Goal: Task Accomplishment & Management: Manage account settings

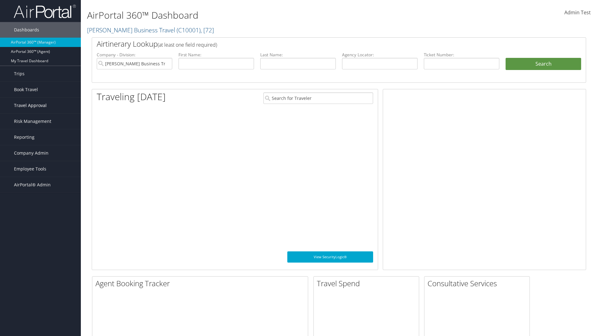
click at [40, 105] on span "Travel Approval" at bounding box center [30, 106] width 33 height 16
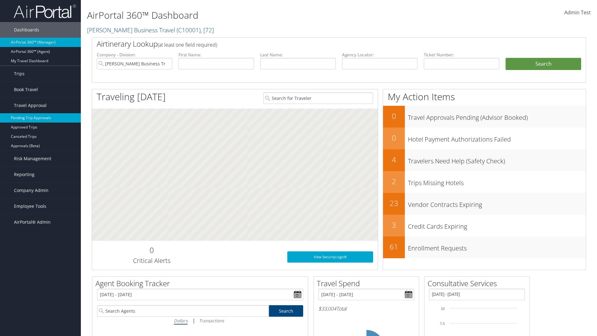
click at [40, 118] on link "Pending Trip Approvals" at bounding box center [40, 117] width 81 height 9
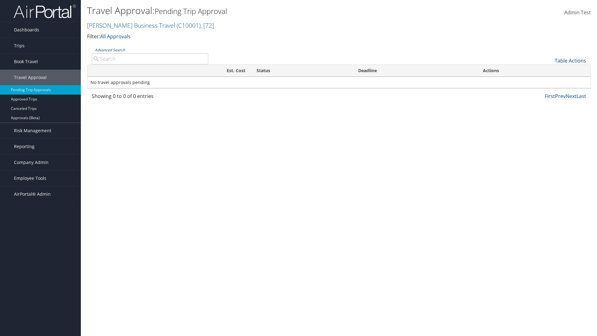
click at [570, 61] on link "Table Actions" at bounding box center [570, 60] width 31 height 7
click at [549, 70] on link "Download Report" at bounding box center [550, 70] width 82 height 11
click at [570, 61] on link "Table Actions" at bounding box center [570, 60] width 31 height 7
click at [549, 81] on link "Column Visibility" at bounding box center [550, 81] width 82 height 11
click at [549, 81] on link "Traveler" at bounding box center [550, 81] width 82 height 11
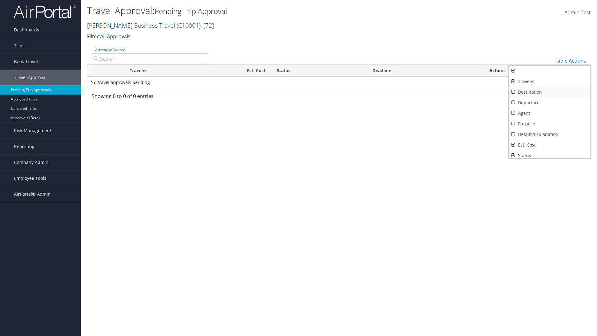
click at [549, 92] on link "Destination" at bounding box center [550, 92] width 82 height 11
click at [549, 103] on link "Departure" at bounding box center [550, 102] width 82 height 11
click at [549, 113] on link "Agent" at bounding box center [550, 113] width 82 height 11
click at [549, 134] on link "Details/Explanation" at bounding box center [550, 134] width 82 height 11
click at [549, 124] on link "Purpose" at bounding box center [550, 123] width 82 height 11
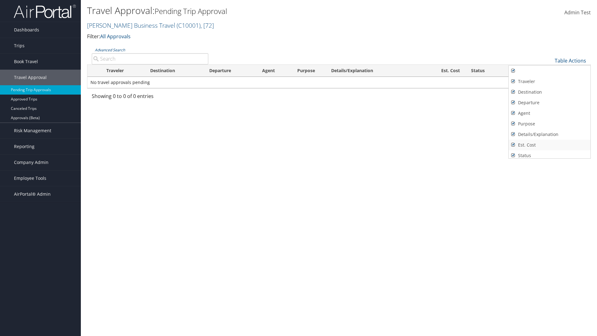
click at [549, 145] on link "Est. Cost" at bounding box center [550, 145] width 82 height 11
click at [549, 153] on link "Status" at bounding box center [550, 155] width 82 height 11
click at [549, 158] on link "Deadline" at bounding box center [550, 163] width 82 height 11
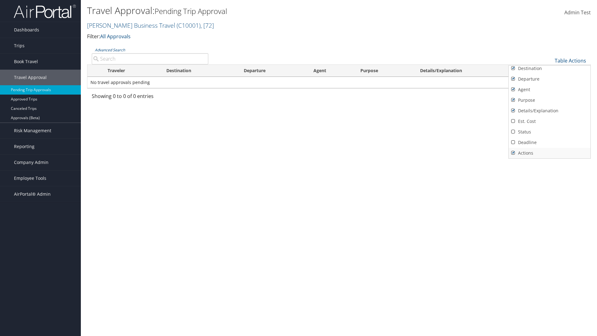
click at [549, 153] on link "Actions" at bounding box center [550, 153] width 82 height 11
click at [549, 63] on link "Traveler" at bounding box center [550, 58] width 82 height 11
click at [549, 92] on link "Destination" at bounding box center [550, 92] width 82 height 11
click at [549, 103] on link "Departure" at bounding box center [550, 102] width 82 height 11
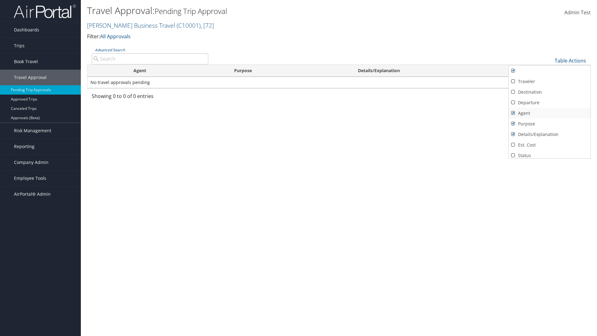
click at [549, 113] on link "Agent" at bounding box center [550, 113] width 82 height 11
click at [549, 134] on link "Details/Explanation" at bounding box center [550, 134] width 82 height 11
click at [549, 124] on link "Purpose" at bounding box center [550, 123] width 82 height 11
click at [549, 145] on link "Est. Cost" at bounding box center [550, 145] width 82 height 11
click at [549, 153] on link "Status" at bounding box center [550, 155] width 82 height 11
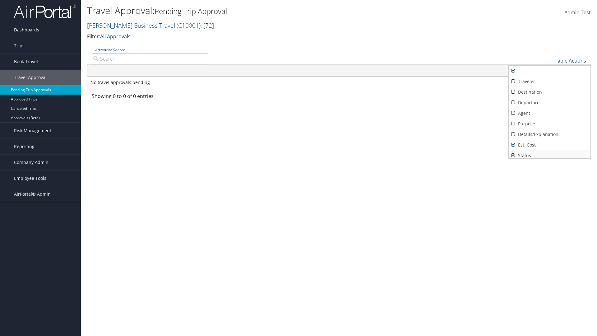
scroll to position [2, 0]
click at [549, 158] on link "Deadline" at bounding box center [550, 163] width 82 height 11
click at [549, 153] on link "Actions" at bounding box center [550, 153] width 82 height 11
click at [299, 168] on div at bounding box center [298, 168] width 597 height 336
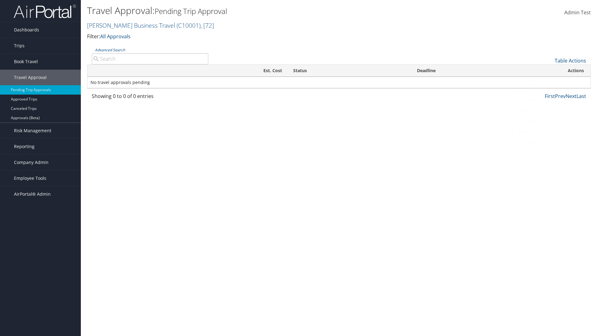
scroll to position [7, 0]
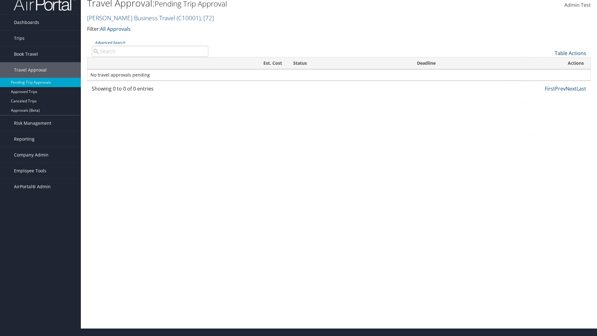
click at [570, 53] on link "Table Actions" at bounding box center [570, 53] width 31 height 7
click at [549, 84] on link "Page Length" at bounding box center [550, 84] width 82 height 11
click at [549, 74] on link "25" at bounding box center [550, 74] width 82 height 11
